Goal: Task Accomplishment & Management: Complete application form

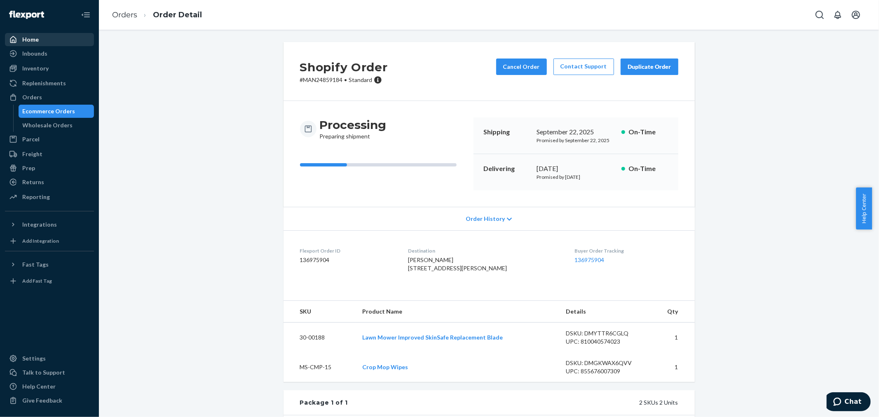
drag, startPoint x: 42, startPoint y: 44, endPoint x: 88, endPoint y: 43, distance: 45.8
click at [42, 44] on div "Home" at bounding box center [49, 40] width 87 height 12
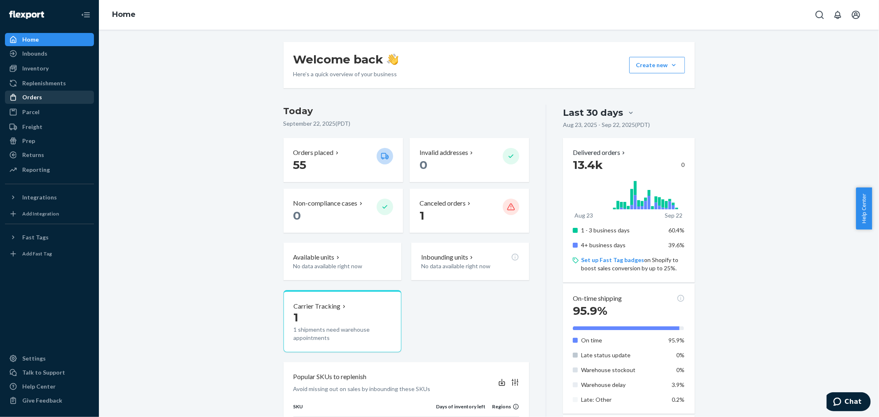
click at [38, 96] on div "Orders" at bounding box center [32, 97] width 20 height 8
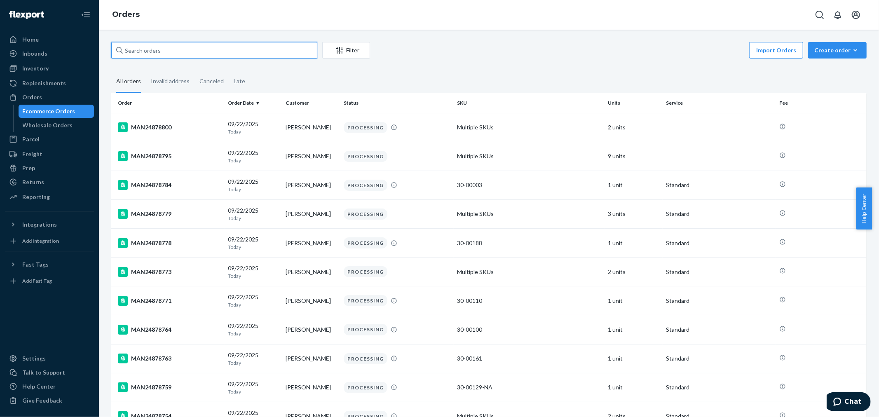
click at [207, 45] on input "text" at bounding box center [214, 50] width 206 height 16
paste input "MAN24774573"
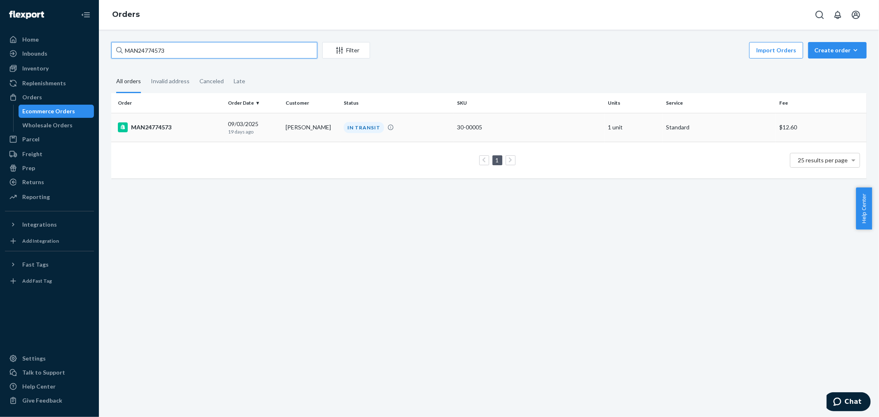
type input "MAN24774573"
click at [163, 129] on div "MAN24774573" at bounding box center [169, 127] width 103 height 10
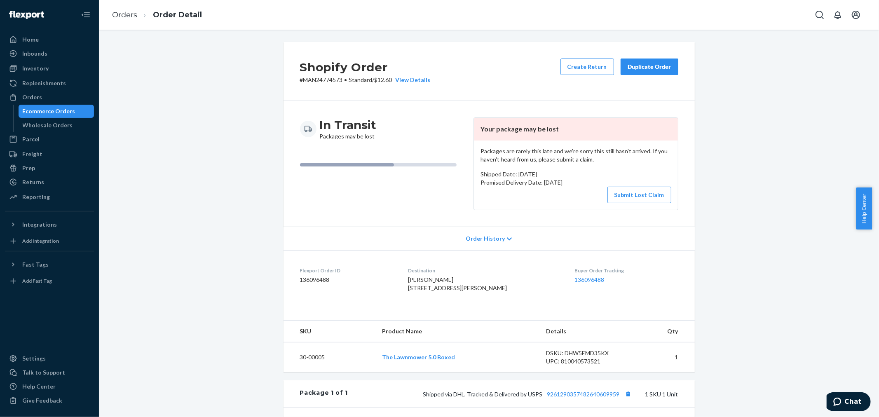
scroll to position [174, 0]
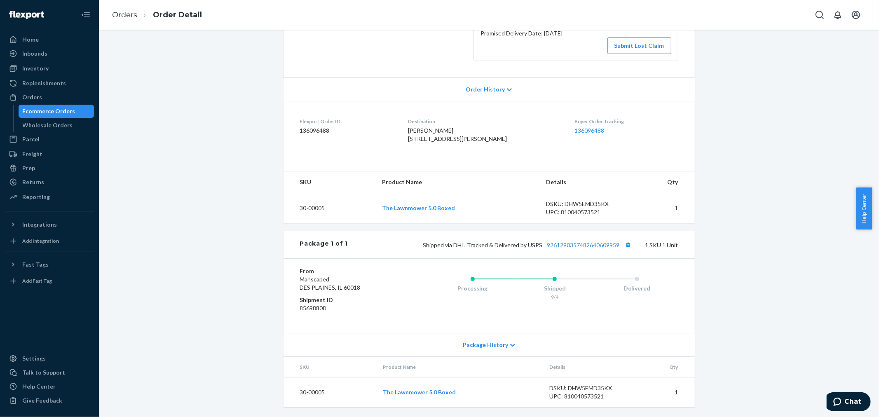
click at [491, 348] on span "Package History" at bounding box center [485, 345] width 45 height 8
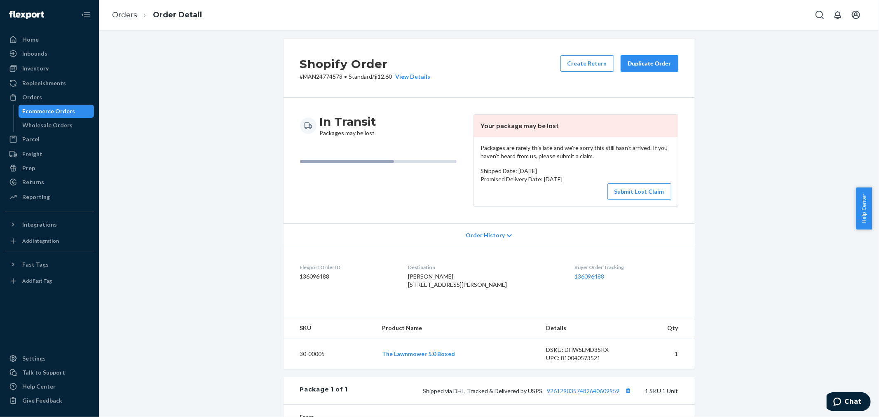
scroll to position [0, 0]
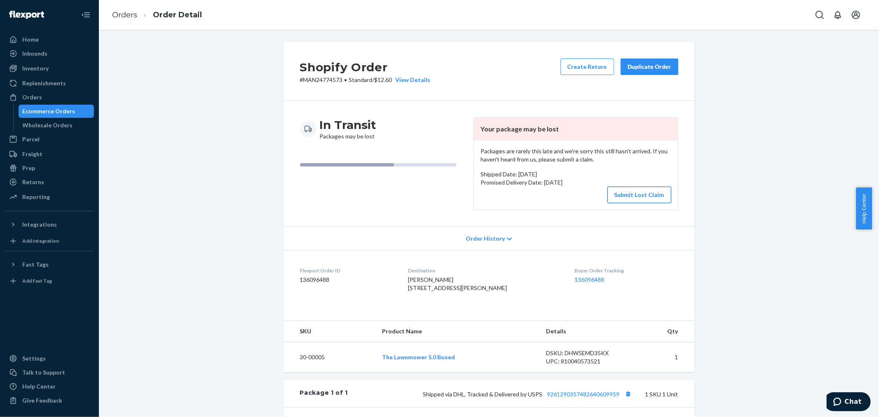
click at [633, 190] on button "Submit Lost Claim" at bounding box center [640, 195] width 64 height 16
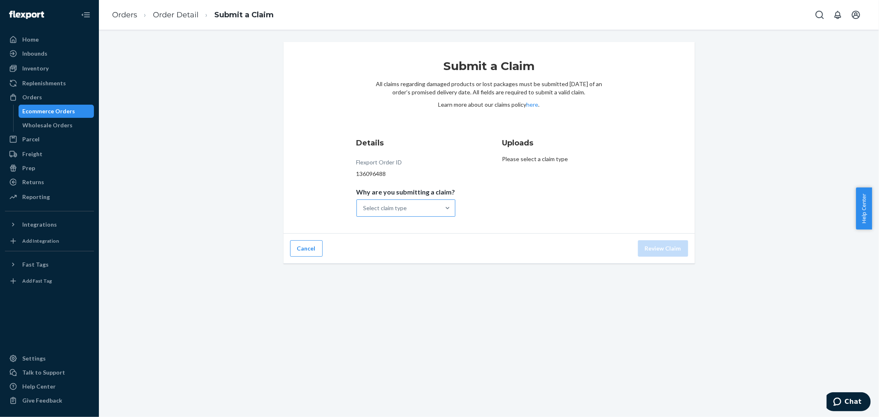
click at [393, 212] on div "Select claim type" at bounding box center [398, 208] width 83 height 16
click at [364, 212] on input "Why are you submitting a claim? Select claim type" at bounding box center [364, 208] width 1 height 8
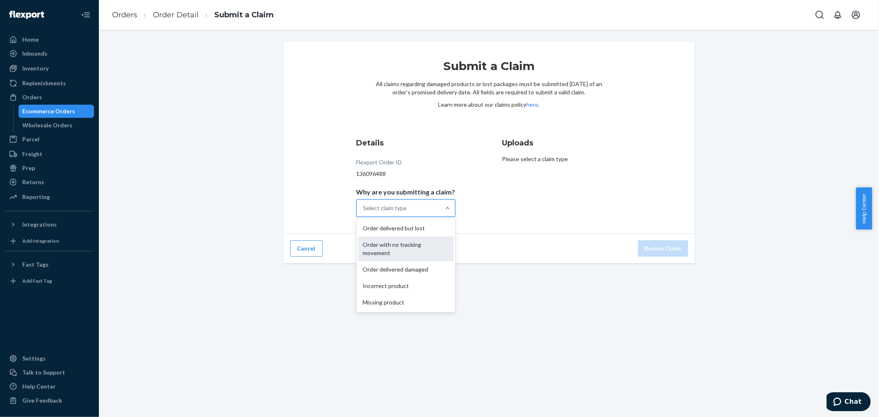
click at [392, 247] on div "Order with no tracking movement" at bounding box center [406, 249] width 96 height 25
click at [364, 212] on input "Why are you submitting a claim? option Order with no tracking movement focused,…" at bounding box center [364, 208] width 1 height 8
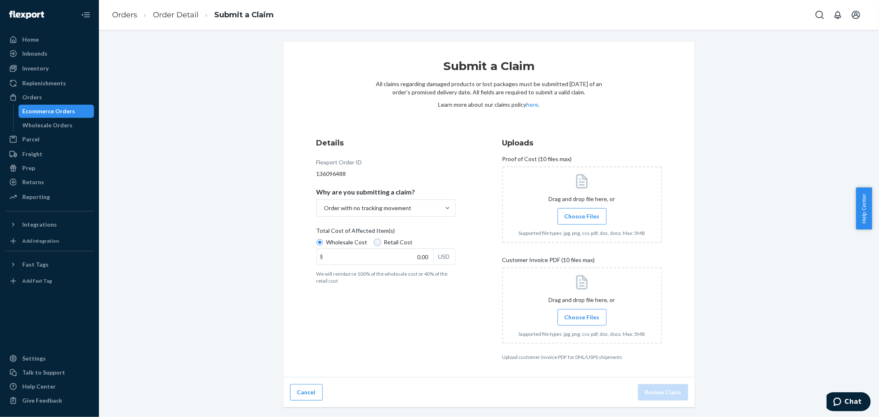
click at [374, 243] on input "Retail Cost" at bounding box center [377, 242] width 7 height 7
radio input "true"
radio input "false"
click at [387, 261] on input "0.00" at bounding box center [375, 257] width 117 height 16
type input "90.00"
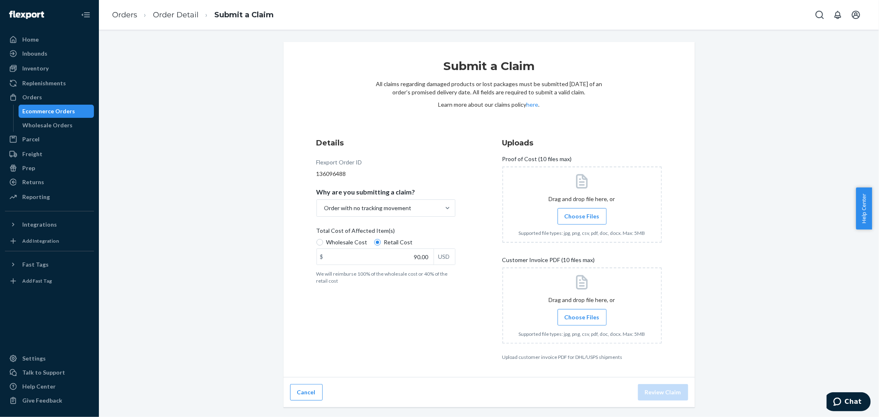
click at [389, 320] on div "Details Flexport Order ID 136096488 Why are you submitting a claim? Order with …" at bounding box center [397, 249] width 160 height 233
click at [590, 219] on span "Choose Files" at bounding box center [582, 216] width 35 height 8
click at [582, 219] on input "Choose Files" at bounding box center [582, 216] width 0 height 9
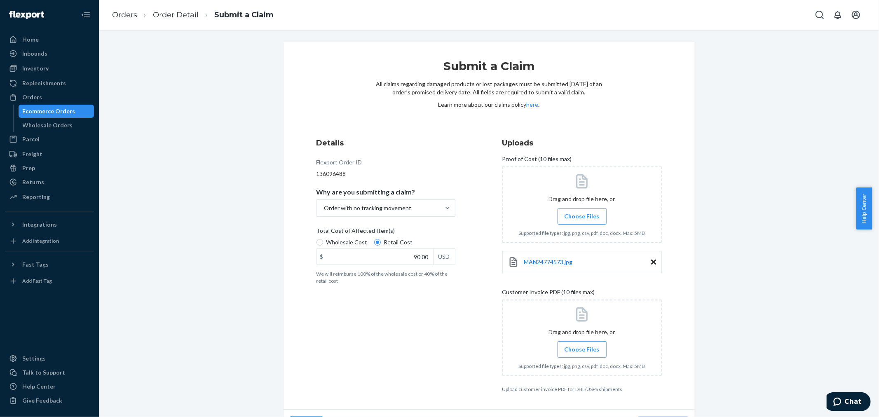
scroll to position [23, 0]
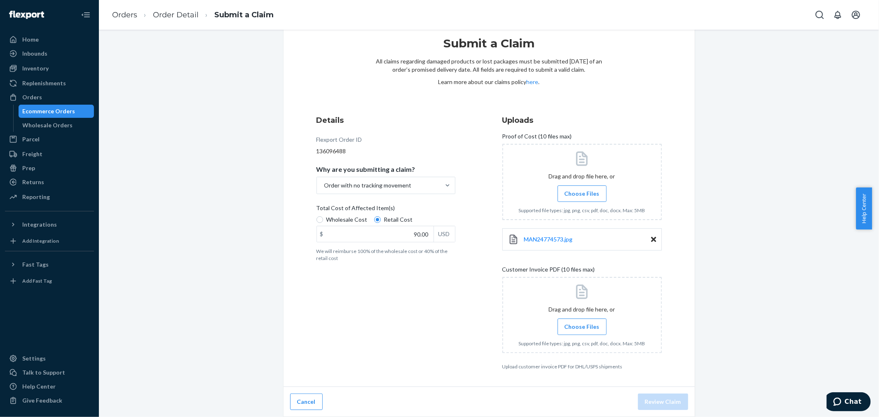
click at [420, 291] on div "Details Flexport Order ID 136096488 Why are you submitting a claim? Order with …" at bounding box center [397, 242] width 160 height 265
click at [579, 328] on span "Choose Files" at bounding box center [582, 327] width 35 height 8
click at [582, 328] on input "Choose Files" at bounding box center [582, 326] width 0 height 9
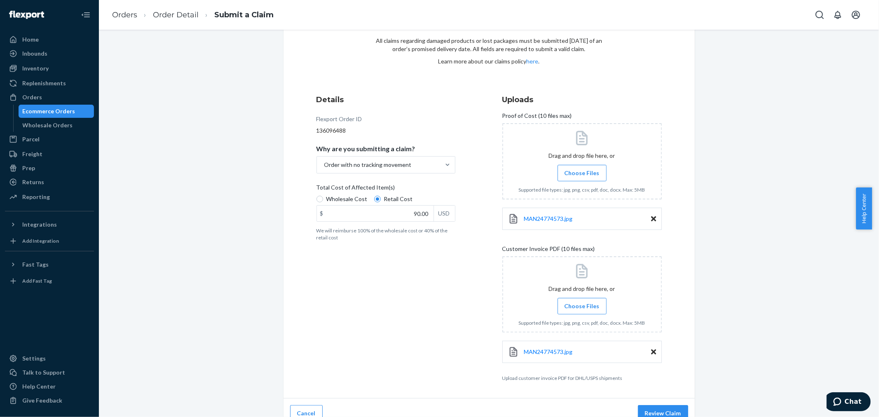
scroll to position [55, 0]
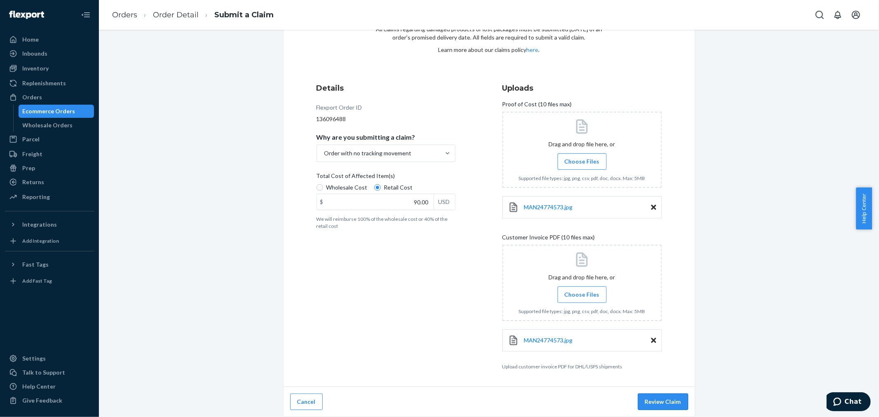
click at [662, 406] on button "Review Claim" at bounding box center [663, 402] width 50 height 16
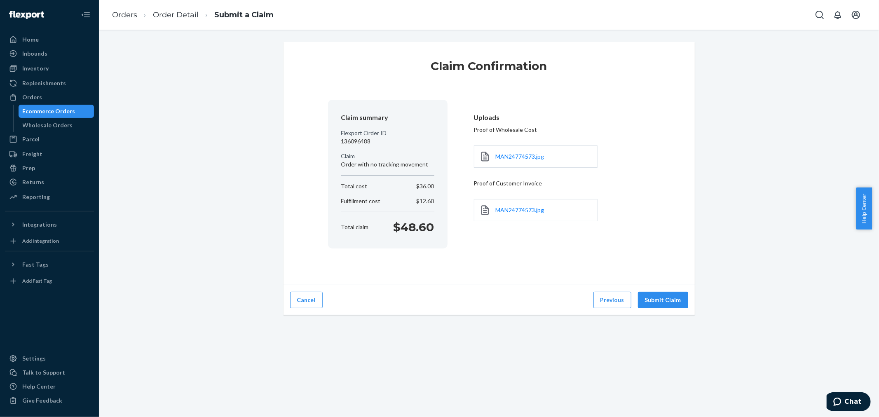
scroll to position [0, 0]
click at [291, 305] on button "Cancel" at bounding box center [306, 300] width 33 height 16
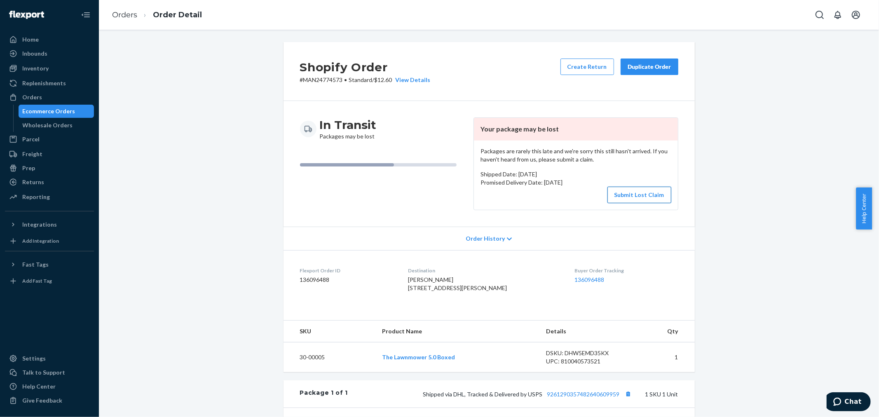
click at [652, 199] on button "Submit Lost Claim" at bounding box center [640, 195] width 64 height 16
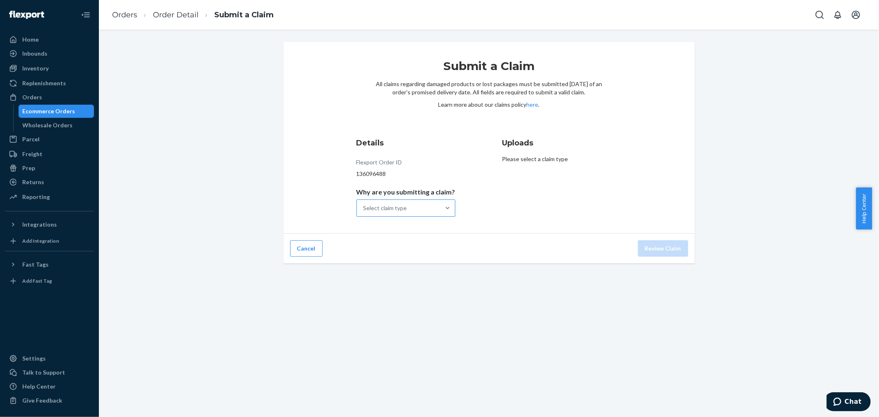
click at [407, 209] on div "Select claim type" at bounding box center [398, 208] width 83 height 16
click at [364, 209] on input "Why are you submitting a claim? Select claim type" at bounding box center [364, 208] width 1 height 8
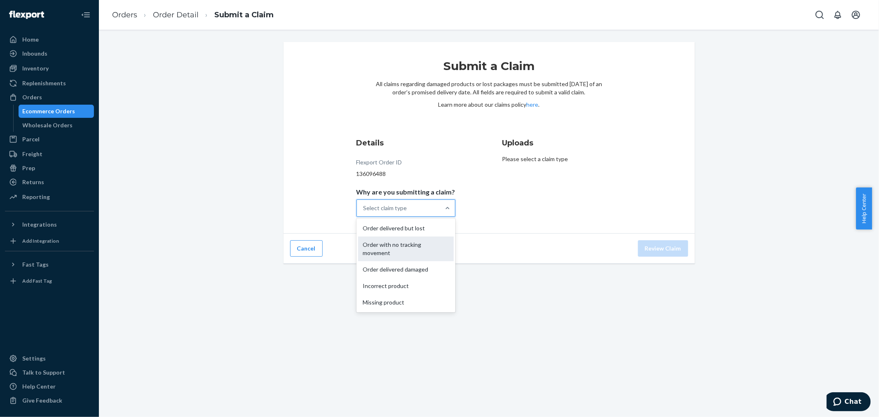
click at [396, 249] on div "Order with no tracking movement" at bounding box center [406, 249] width 96 height 25
click at [364, 212] on input "Why are you submitting a claim? option Order with no tracking movement focused,…" at bounding box center [364, 208] width 1 height 8
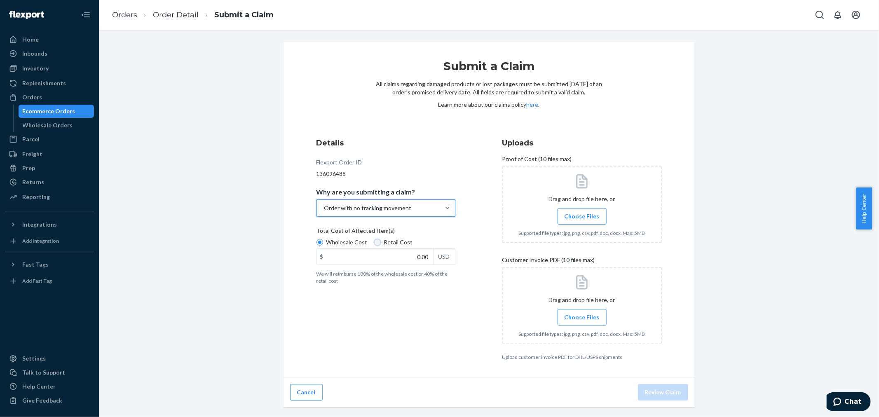
click at [374, 242] on input "Retail Cost" at bounding box center [377, 242] width 7 height 7
radio input "true"
radio input "false"
drag, startPoint x: 379, startPoint y: 261, endPoint x: 428, endPoint y: 259, distance: 48.7
click at [428, 259] on input "0.00" at bounding box center [375, 257] width 117 height 16
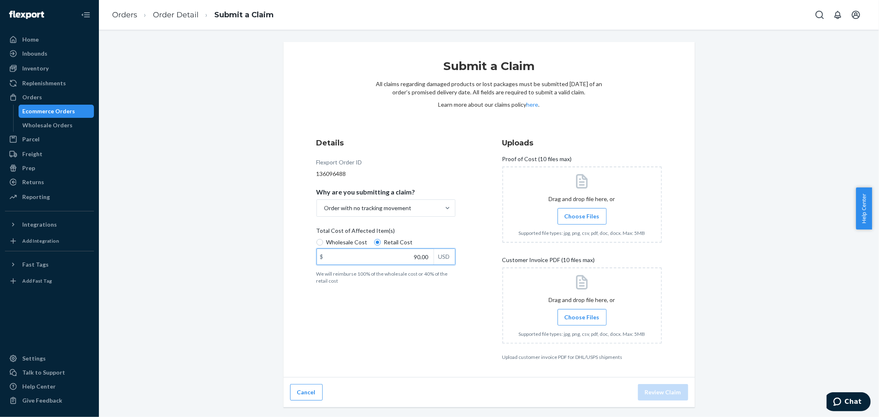
type input "90.00"
click at [562, 221] on label "Choose Files" at bounding box center [582, 216] width 49 height 16
click at [582, 221] on input "Choose Files" at bounding box center [582, 216] width 0 height 9
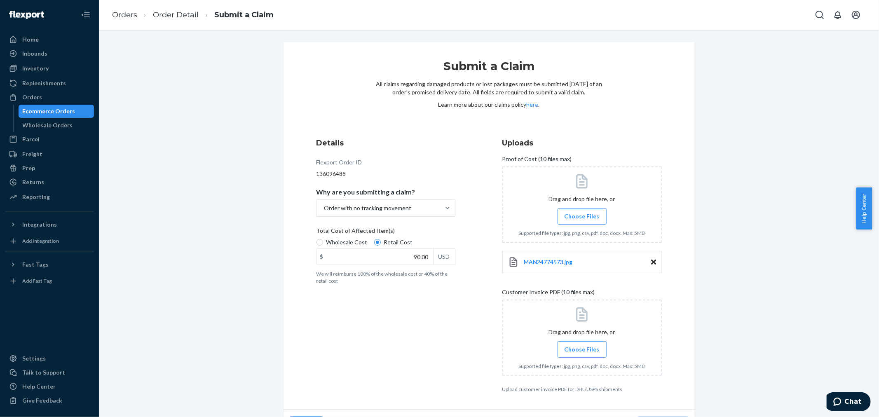
click at [576, 344] on label "Choose Files" at bounding box center [582, 349] width 49 height 16
click at [582, 345] on input "Choose Files" at bounding box center [582, 349] width 0 height 9
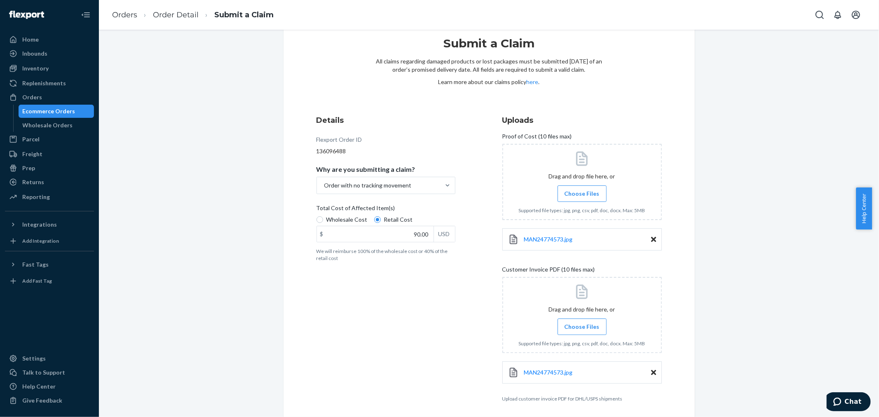
scroll to position [55, 0]
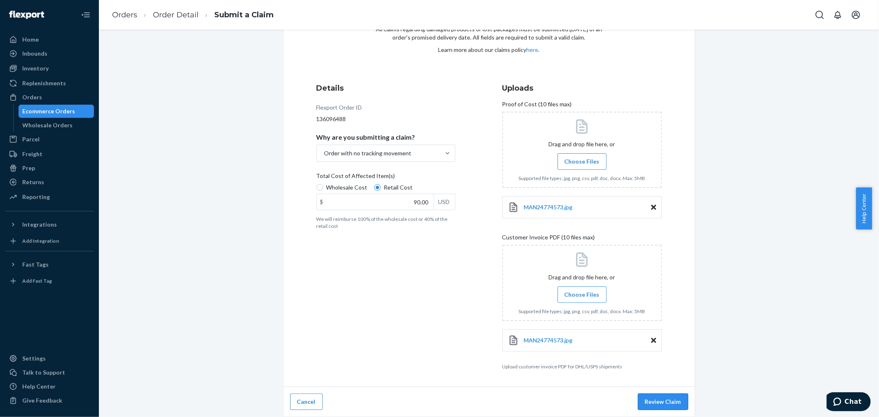
click at [655, 403] on button "Review Claim" at bounding box center [663, 402] width 50 height 16
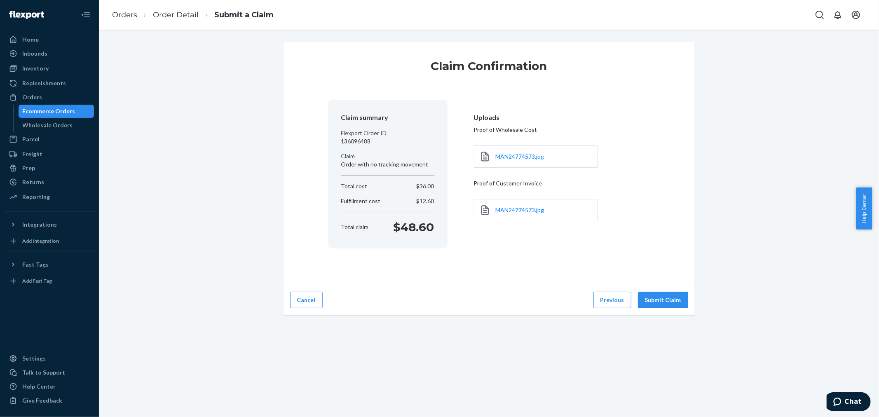
scroll to position [0, 0]
click at [652, 298] on button "Submit Claim" at bounding box center [663, 300] width 50 height 16
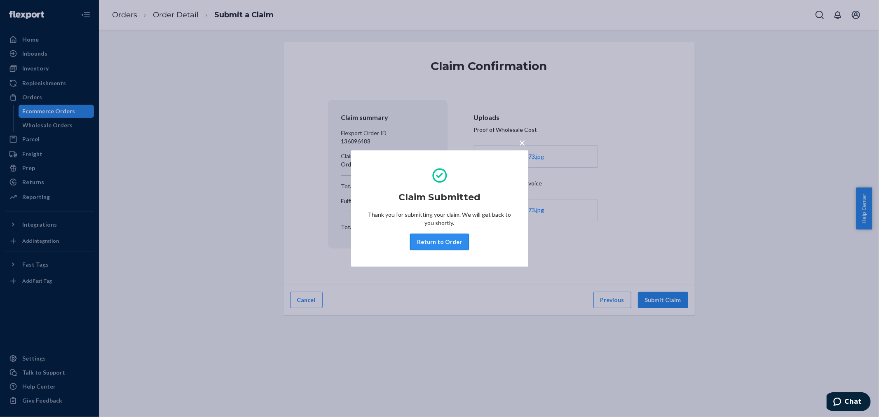
click at [458, 244] on button "Return to Order" at bounding box center [439, 242] width 59 height 16
